Goal: Task Accomplishment & Management: Complete application form

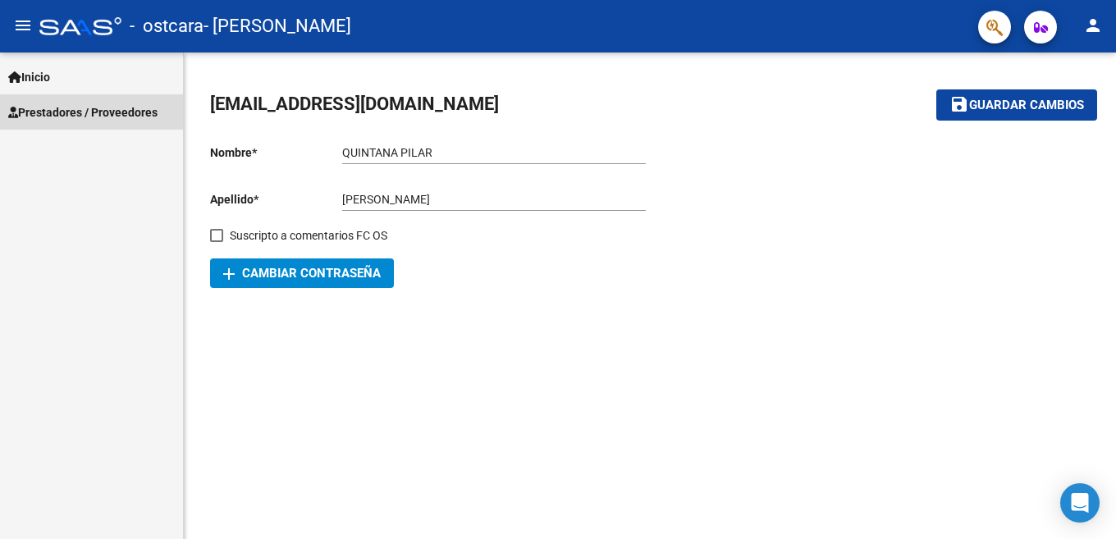
click at [138, 113] on span "Prestadores / Proveedores" at bounding box center [82, 112] width 149 height 18
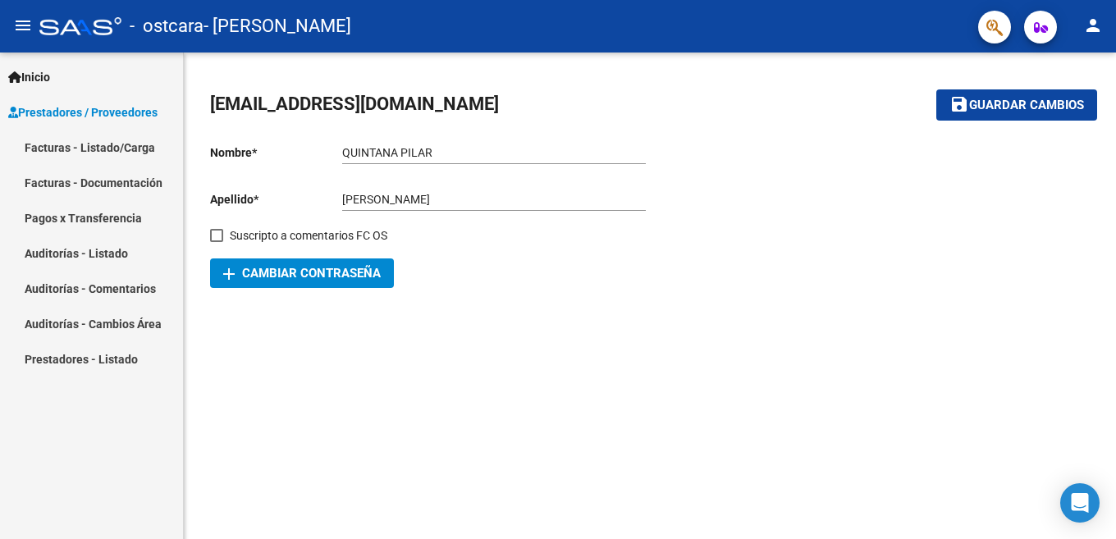
click at [153, 152] on link "Facturas - Listado/Carga" at bounding box center [91, 147] width 183 height 35
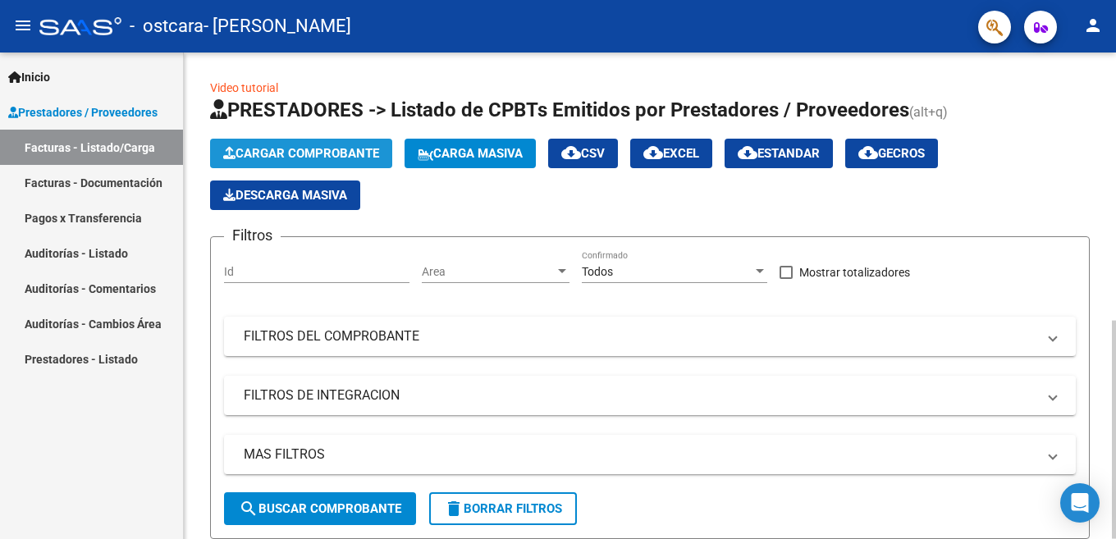
click at [293, 146] on span "Cargar Comprobante" at bounding box center [301, 153] width 156 height 15
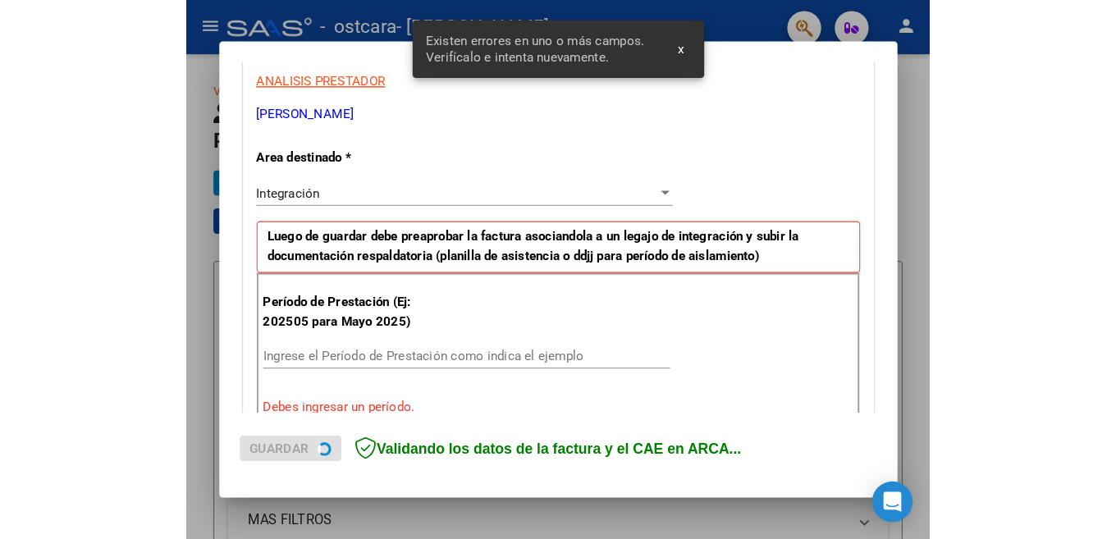
scroll to position [371, 0]
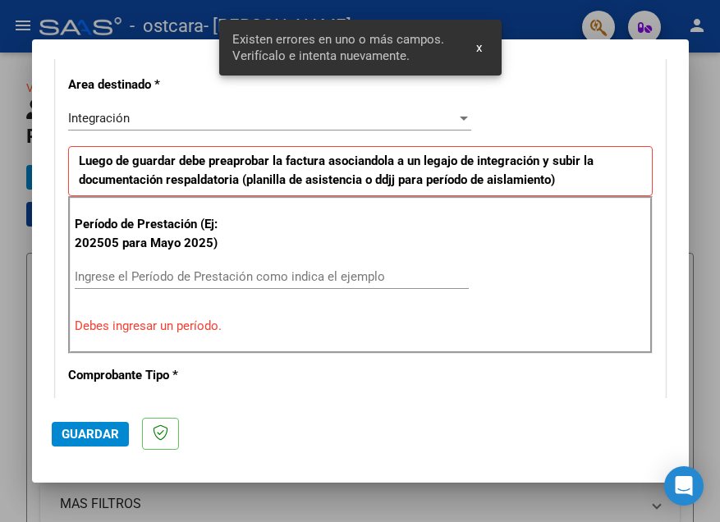
click at [203, 281] on input "Ingrese el Período de Prestación como indica el ejemplo" at bounding box center [272, 276] width 394 height 15
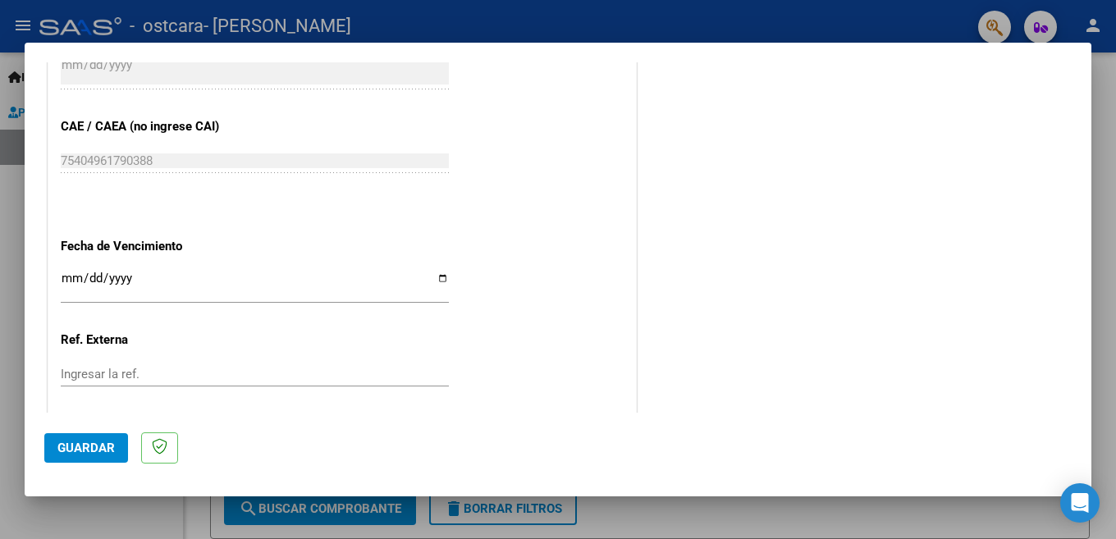
scroll to position [1073, 0]
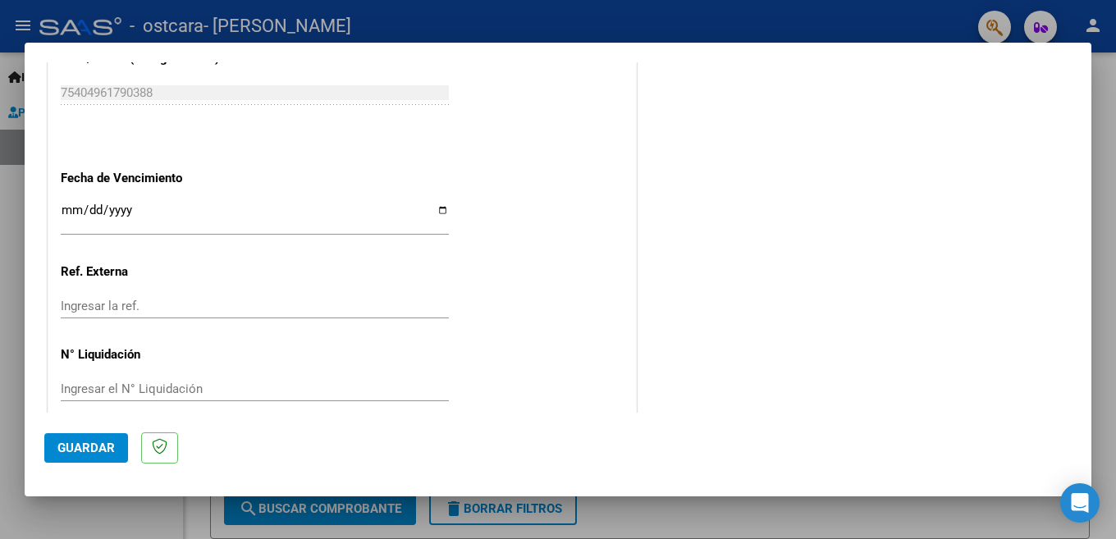
type input "202509"
click at [71, 455] on span "Guardar" at bounding box center [85, 448] width 57 height 15
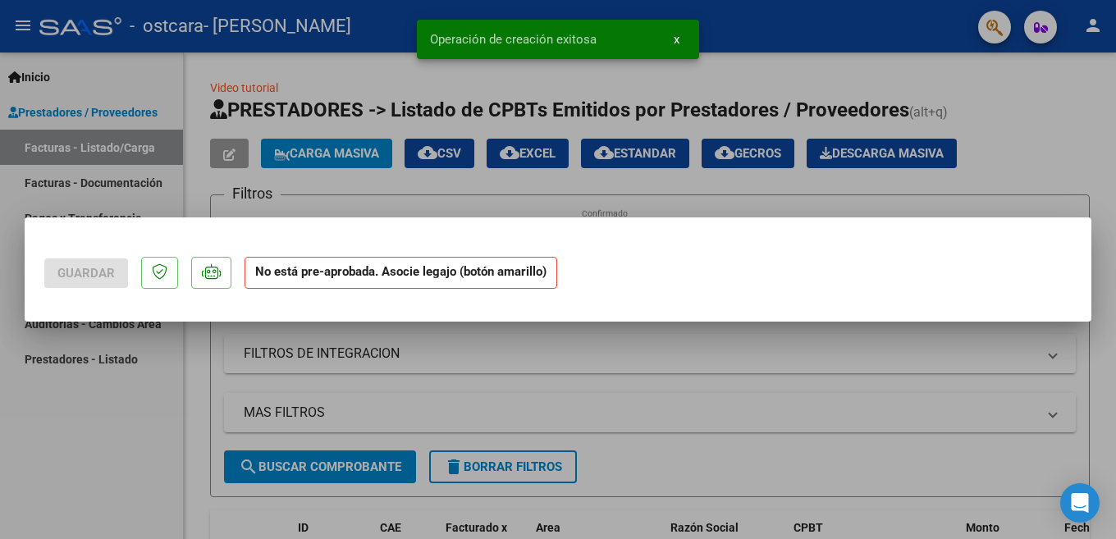
scroll to position [0, 0]
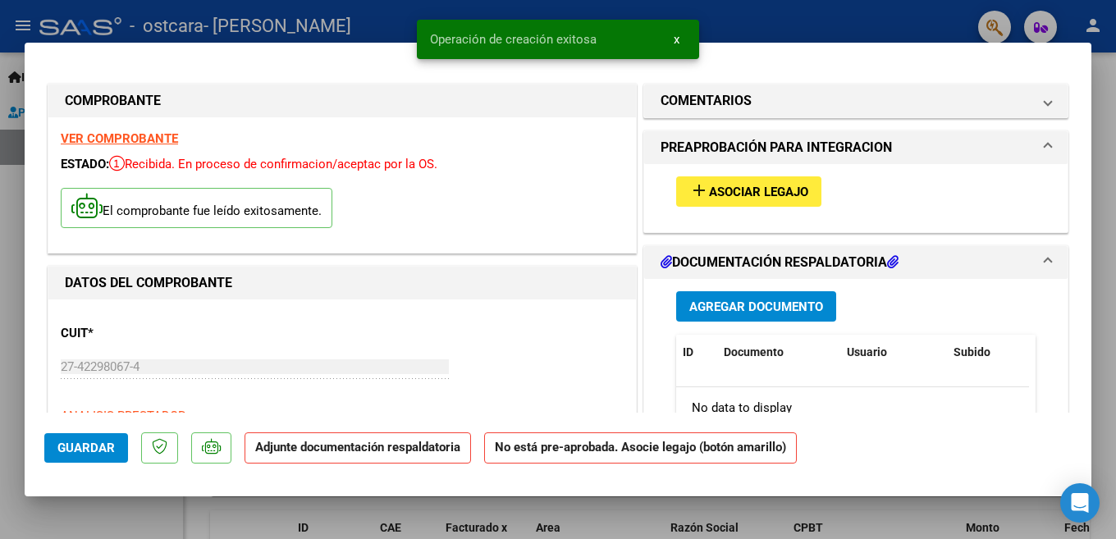
click at [734, 188] on span "Asociar Legajo" at bounding box center [758, 192] width 99 height 15
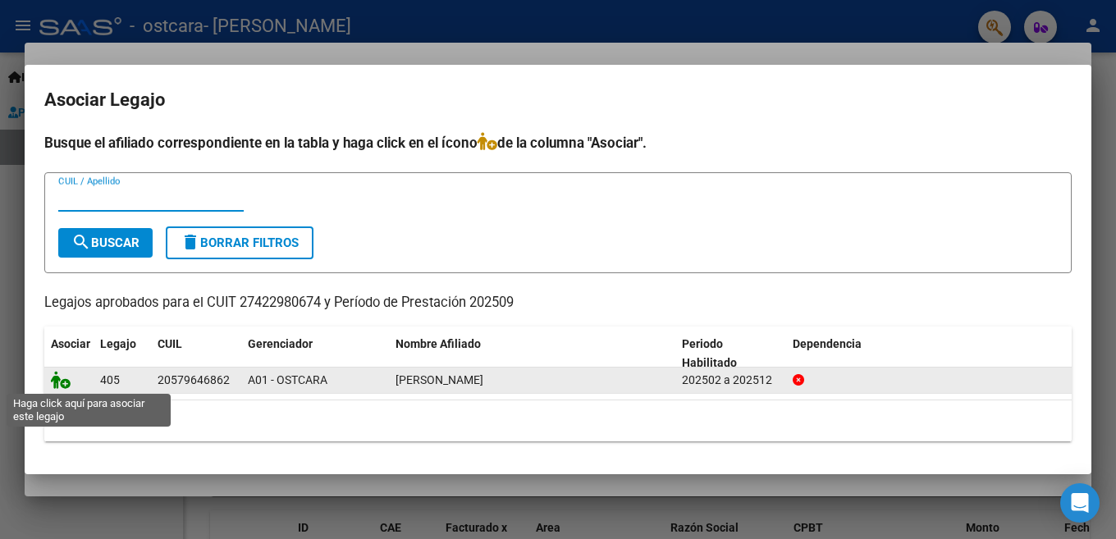
click at [59, 385] on icon at bounding box center [61, 380] width 20 height 18
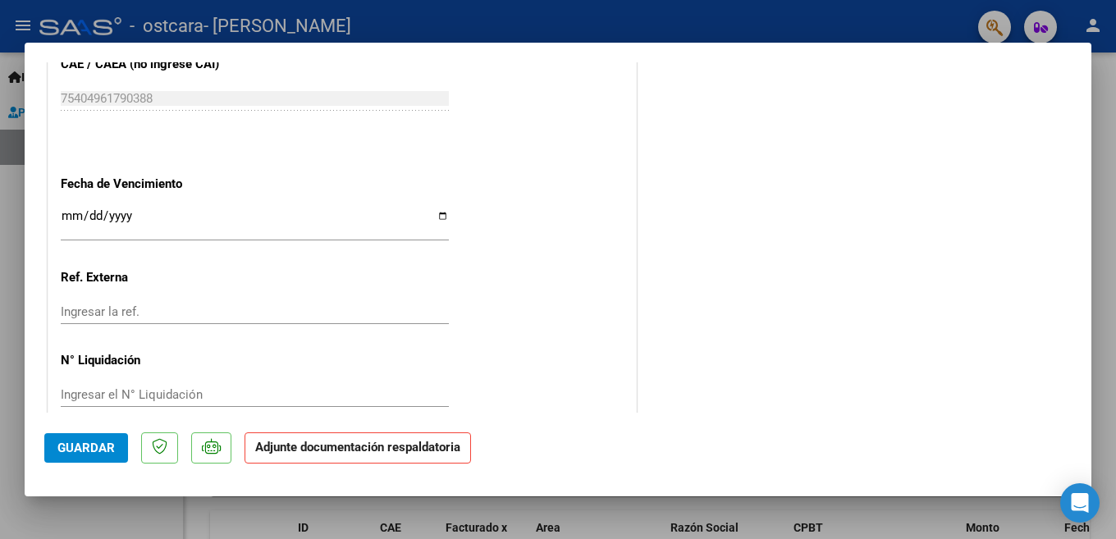
scroll to position [1098, 0]
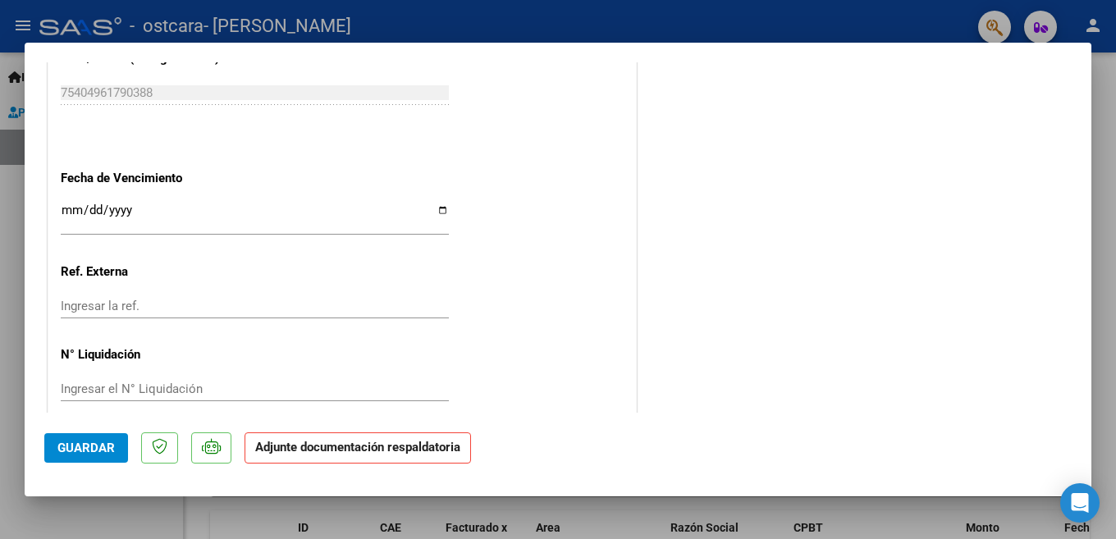
click at [333, 457] on p "Adjunte documentación respaldatoria" at bounding box center [357, 448] width 226 height 32
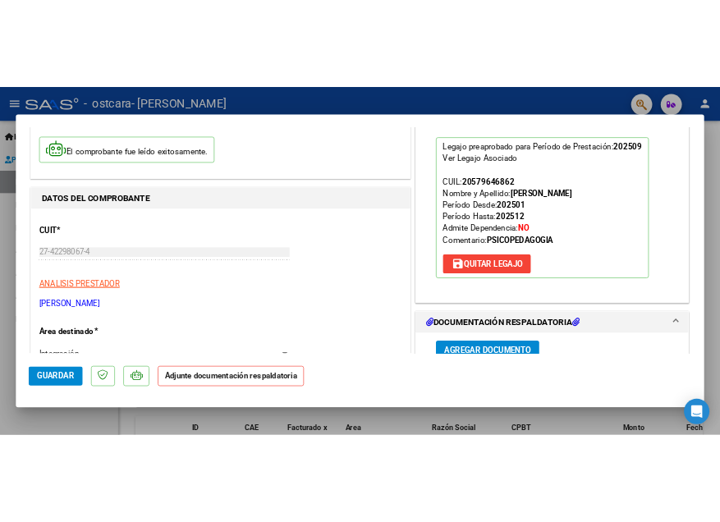
scroll to position [0, 0]
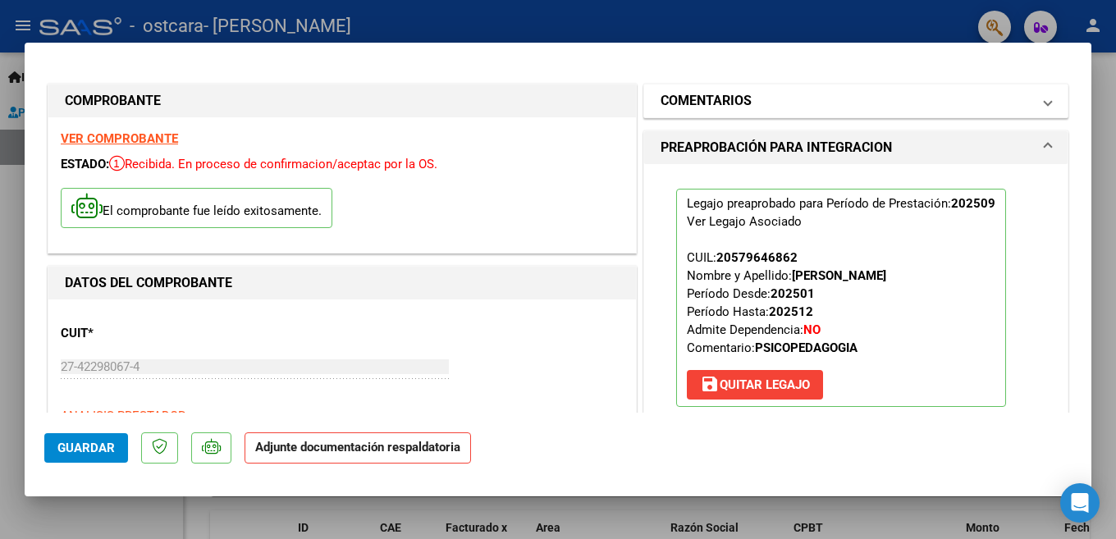
click at [1044, 102] on span at bounding box center [1047, 101] width 7 height 20
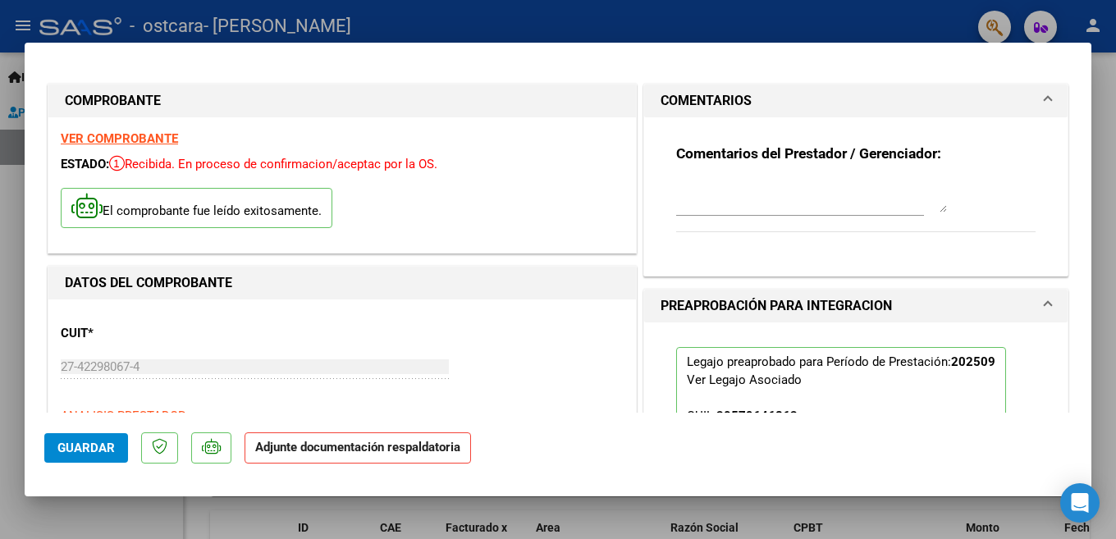
click at [1044, 102] on span at bounding box center [1047, 101] width 7 height 20
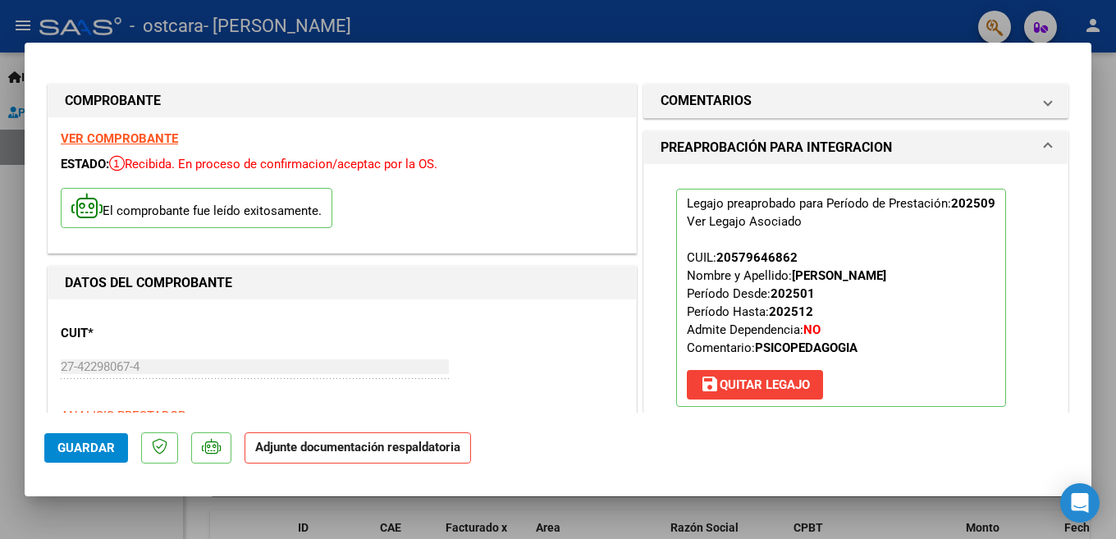
click at [1041, 141] on mat-expansion-panel-header "PREAPROBACIÓN PARA INTEGRACION" at bounding box center [855, 147] width 423 height 33
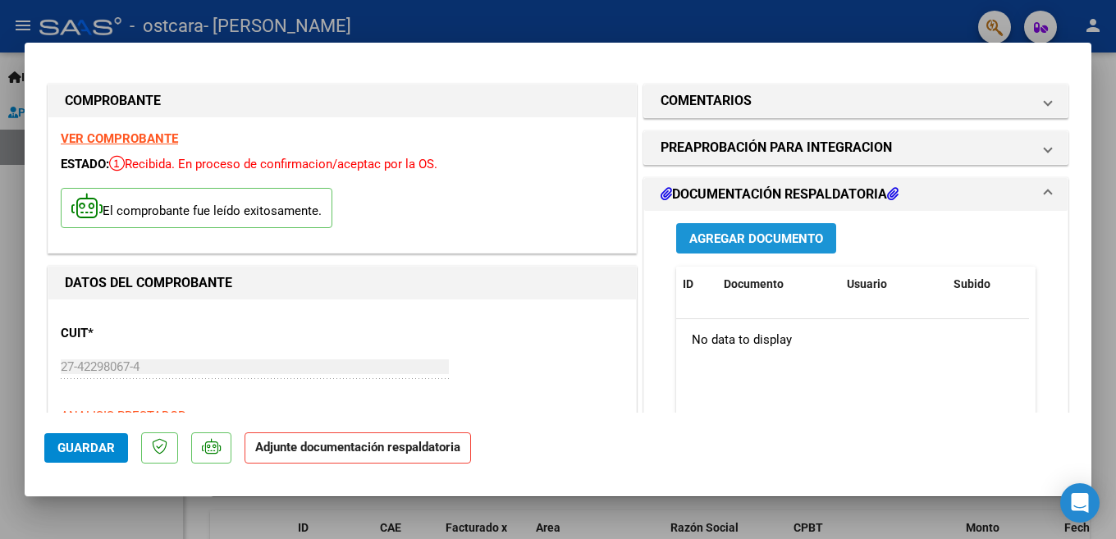
click at [773, 231] on span "Agregar Documento" at bounding box center [756, 238] width 134 height 15
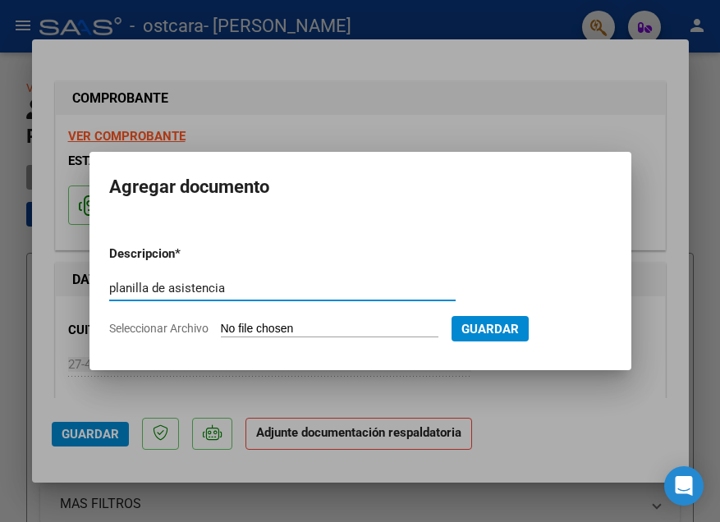
type input "planilla de asistencia"
type input "C:\fakepath\Matheo Septiembre.pdf"
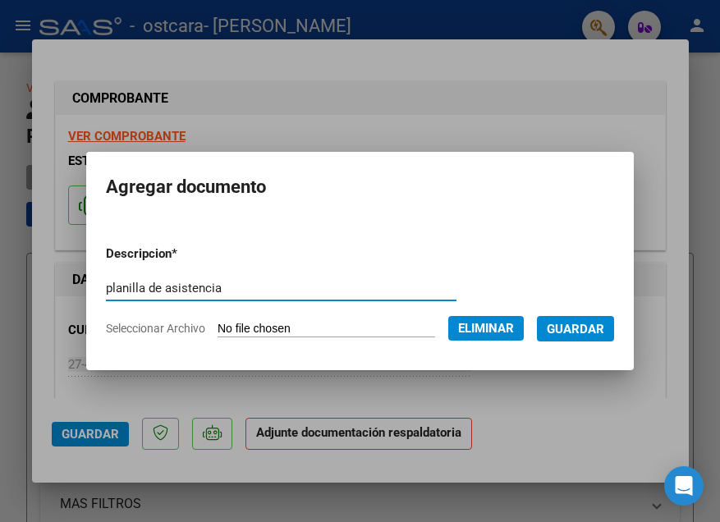
click at [584, 331] on span "Guardar" at bounding box center [574, 329] width 57 height 15
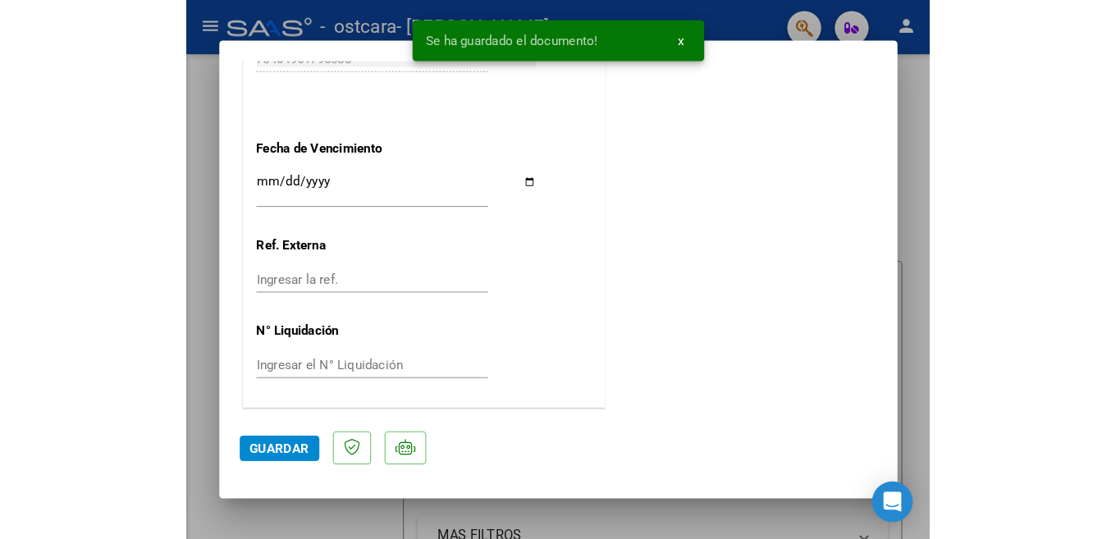
scroll to position [1098, 0]
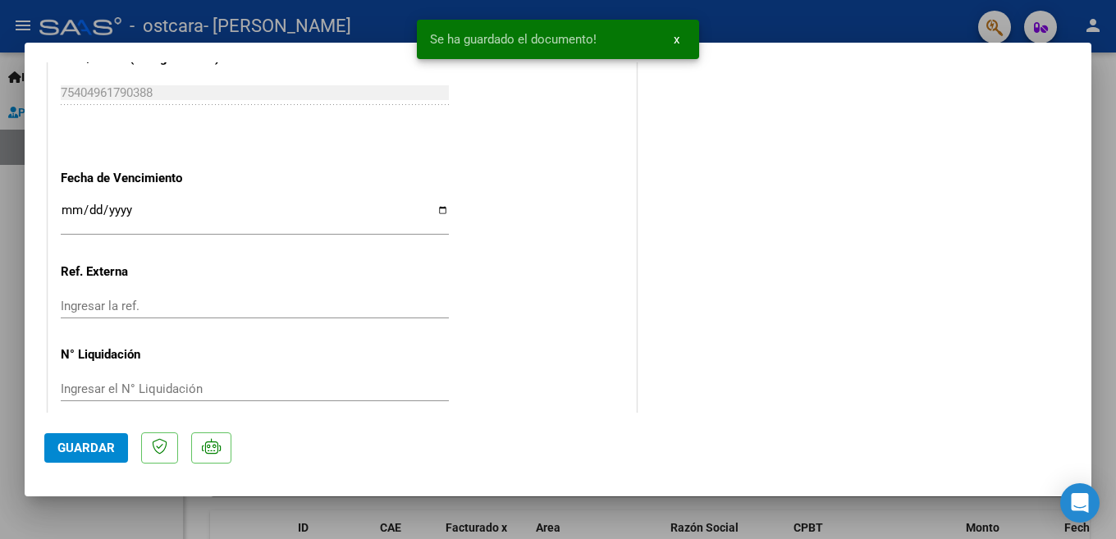
click at [74, 442] on span "Guardar" at bounding box center [85, 448] width 57 height 15
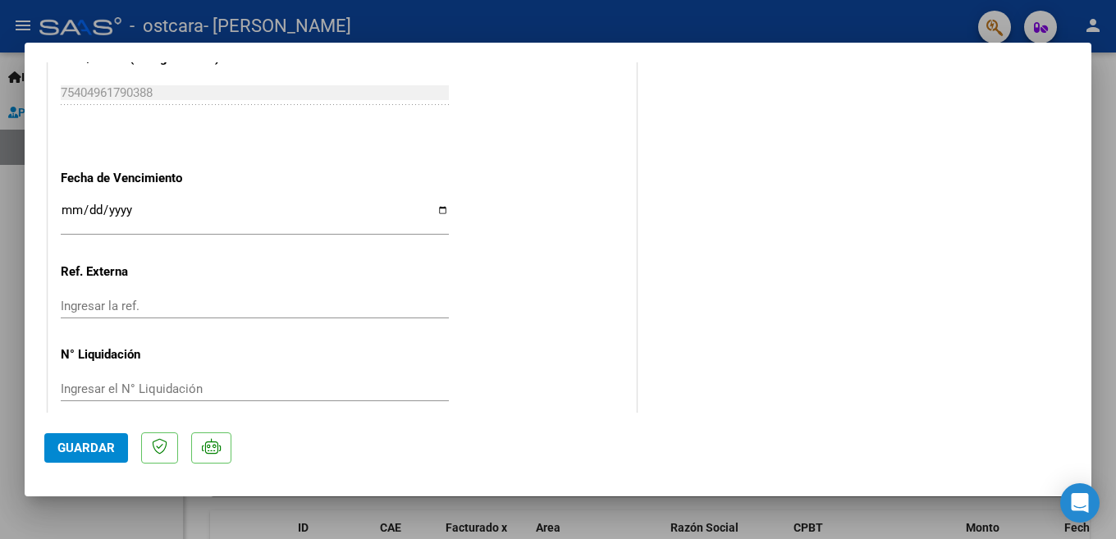
click at [78, 446] on span "Guardar" at bounding box center [85, 448] width 57 height 15
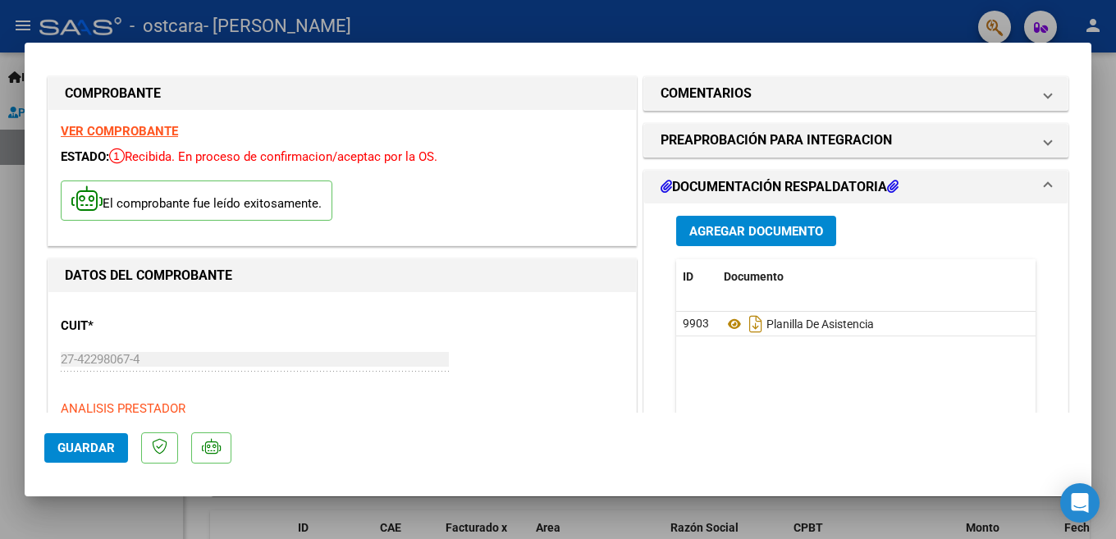
scroll to position [0, 0]
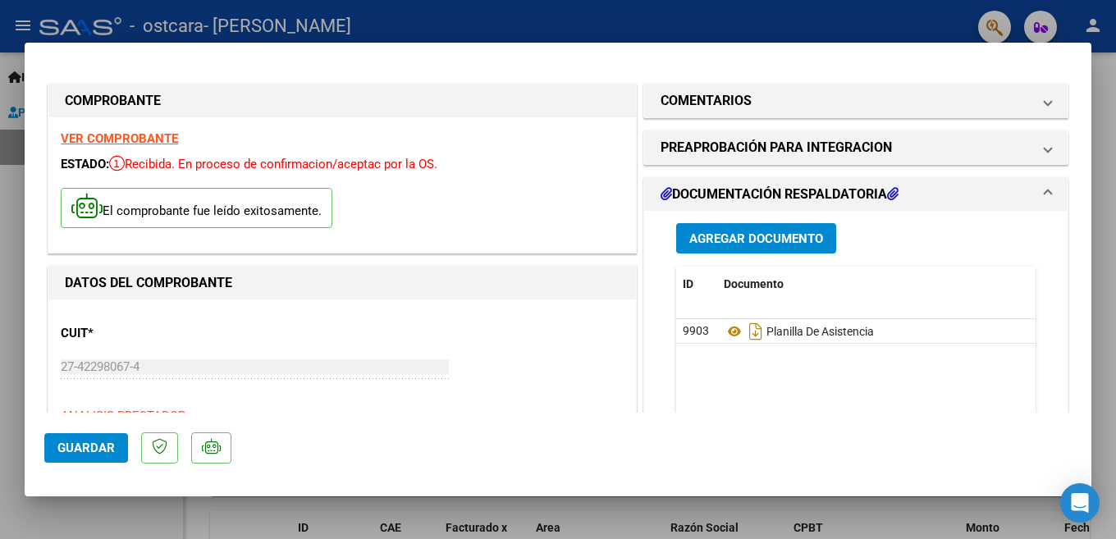
click at [1113, 109] on div at bounding box center [558, 269] width 1116 height 539
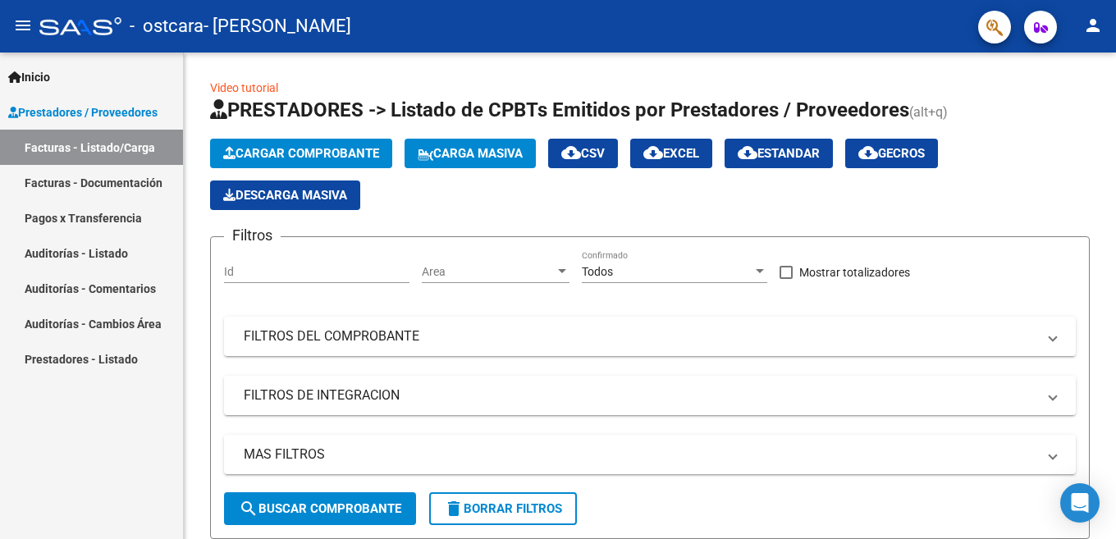
click at [89, 79] on link "Inicio" at bounding box center [91, 76] width 183 height 35
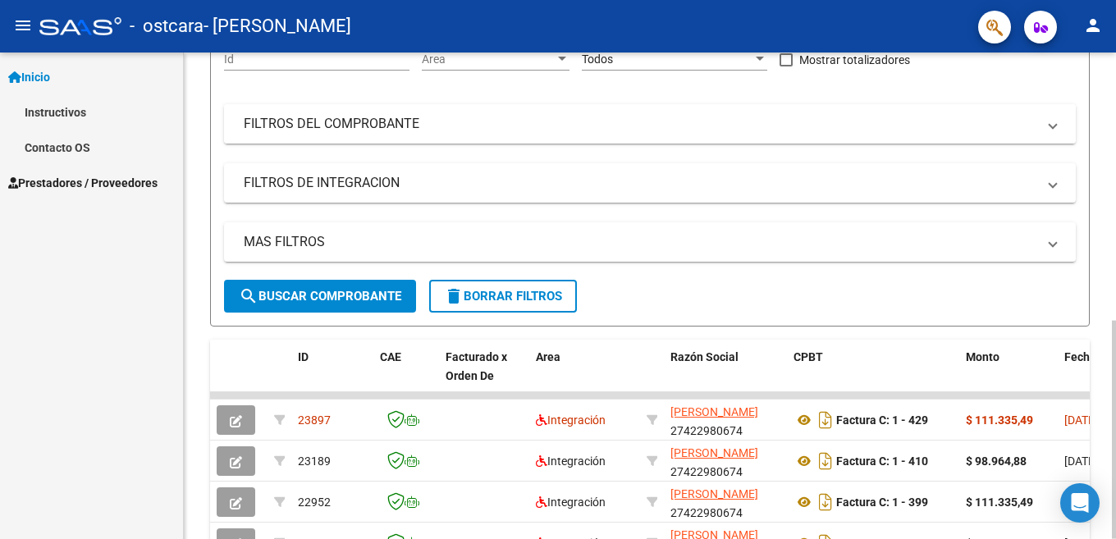
scroll to position [410, 0]
